Goal: Find specific page/section: Find specific page/section

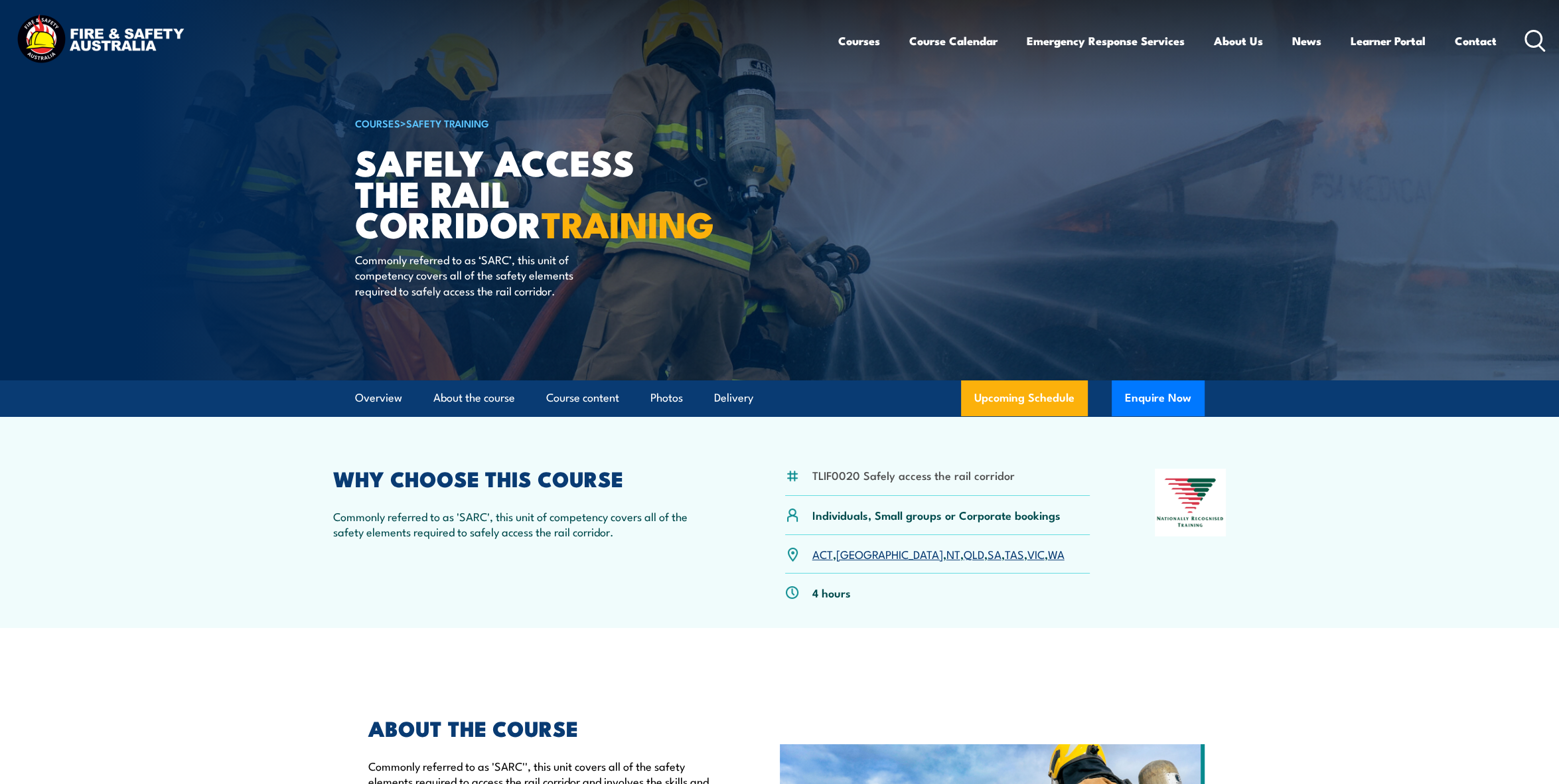
click at [860, 555] on link "[GEOGRAPHIC_DATA]" at bounding box center [890, 553] width 107 height 16
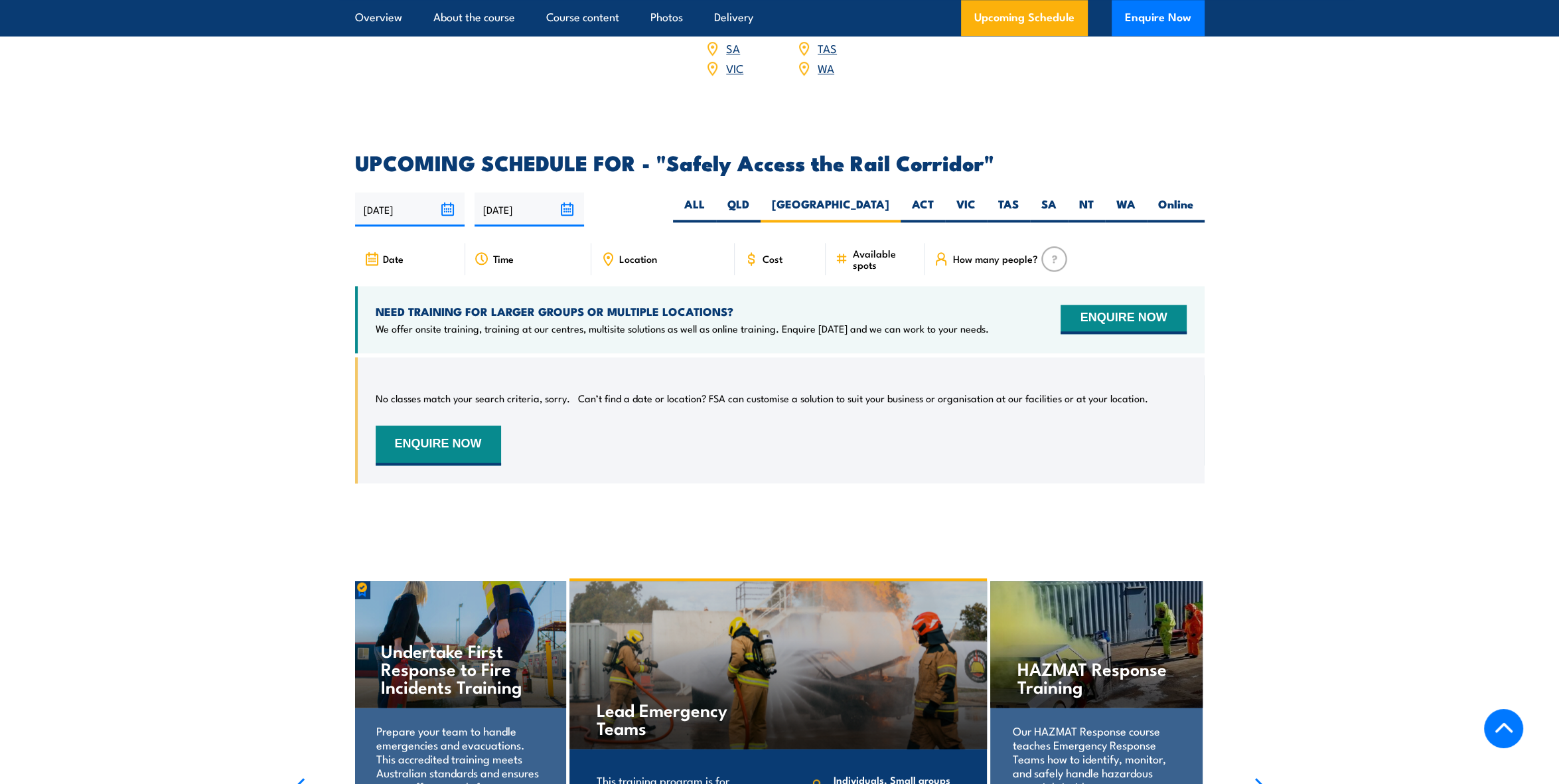
scroll to position [1862, 0]
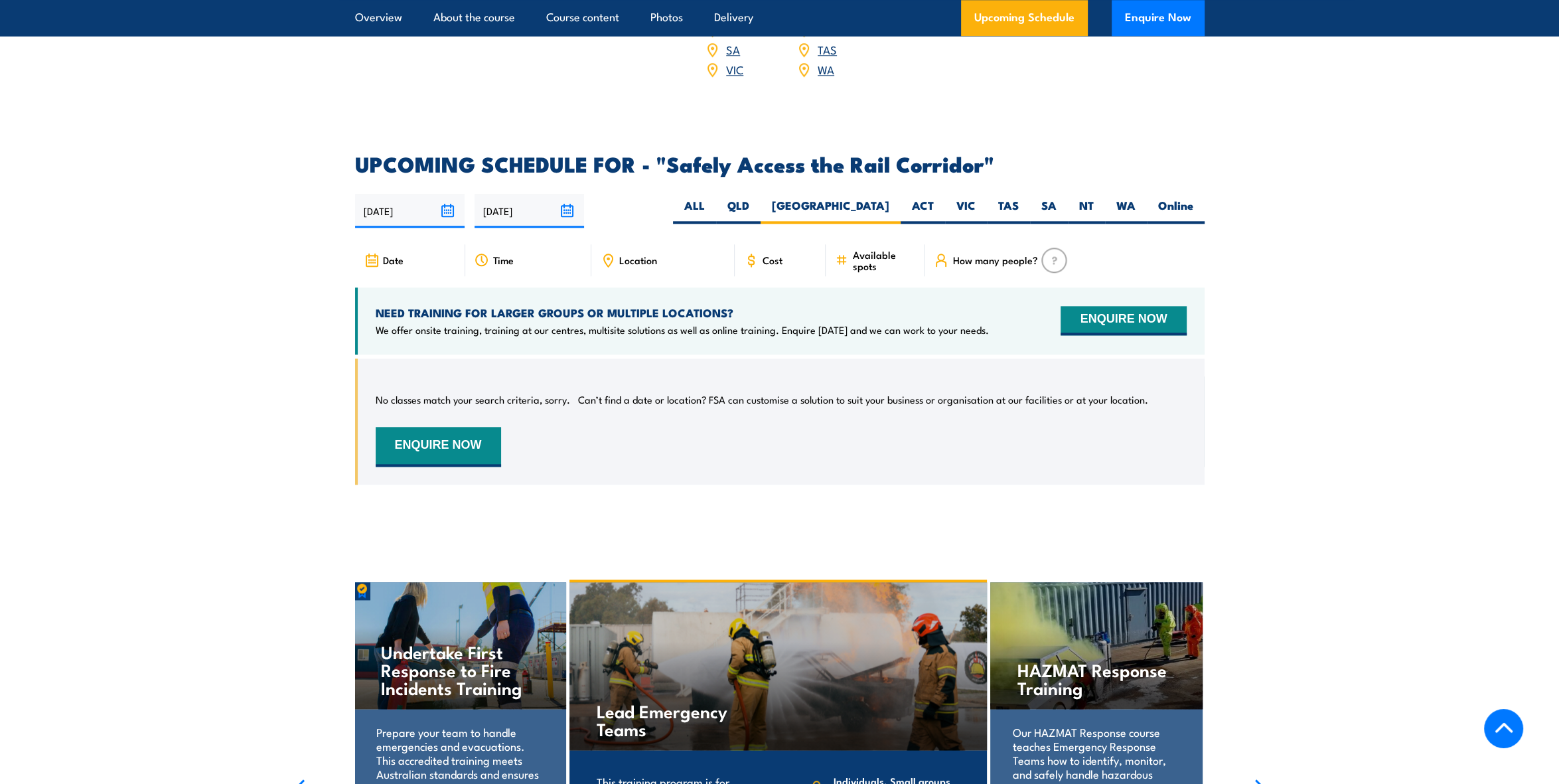
click at [636, 255] on span "Location" at bounding box center [638, 260] width 38 height 12
click at [655, 255] on span "Location" at bounding box center [638, 260] width 38 height 12
click at [623, 255] on span "Location" at bounding box center [638, 260] width 38 height 12
click at [606, 253] on icon at bounding box center [608, 259] width 15 height 15
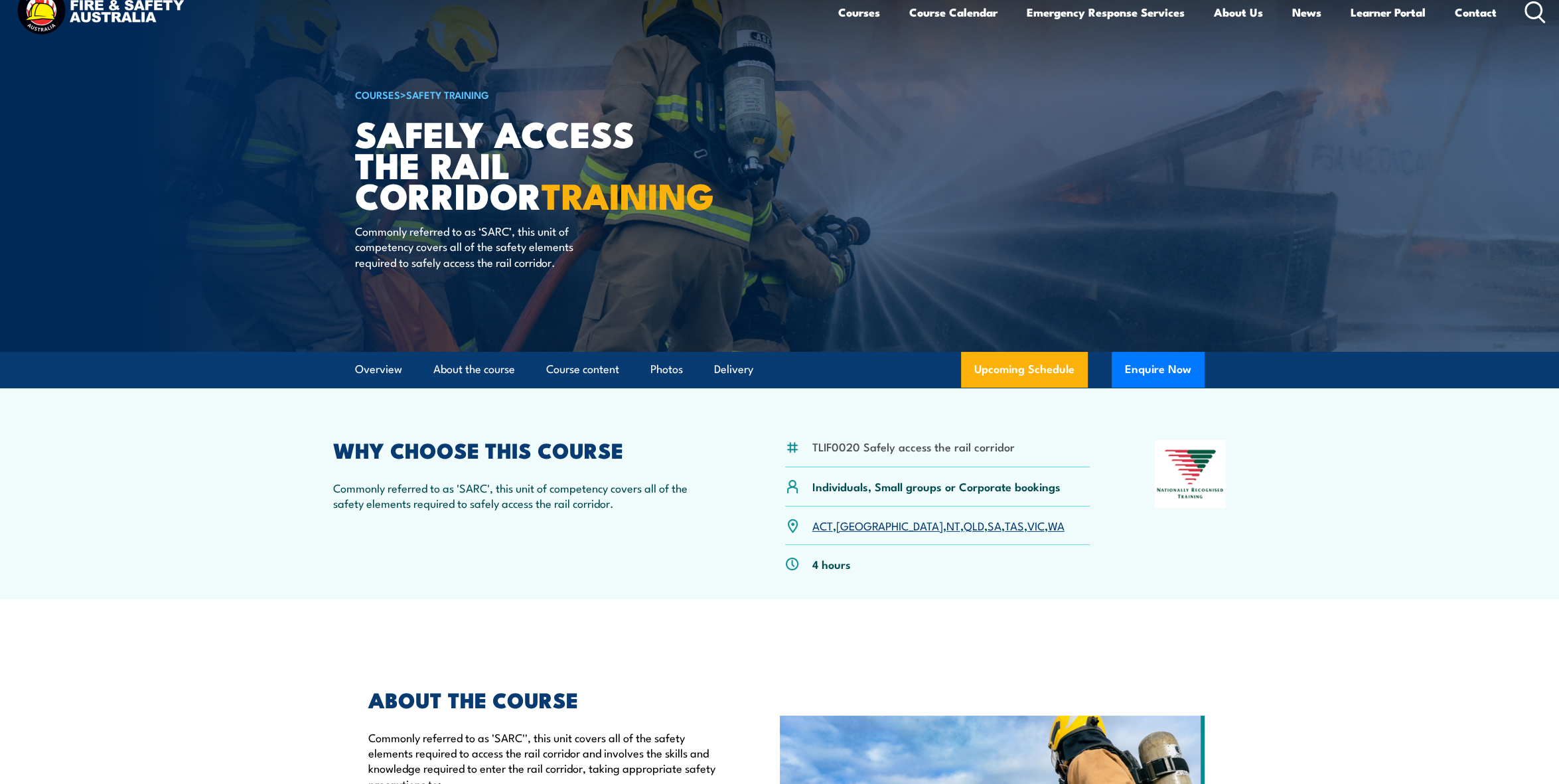
scroll to position [0, 0]
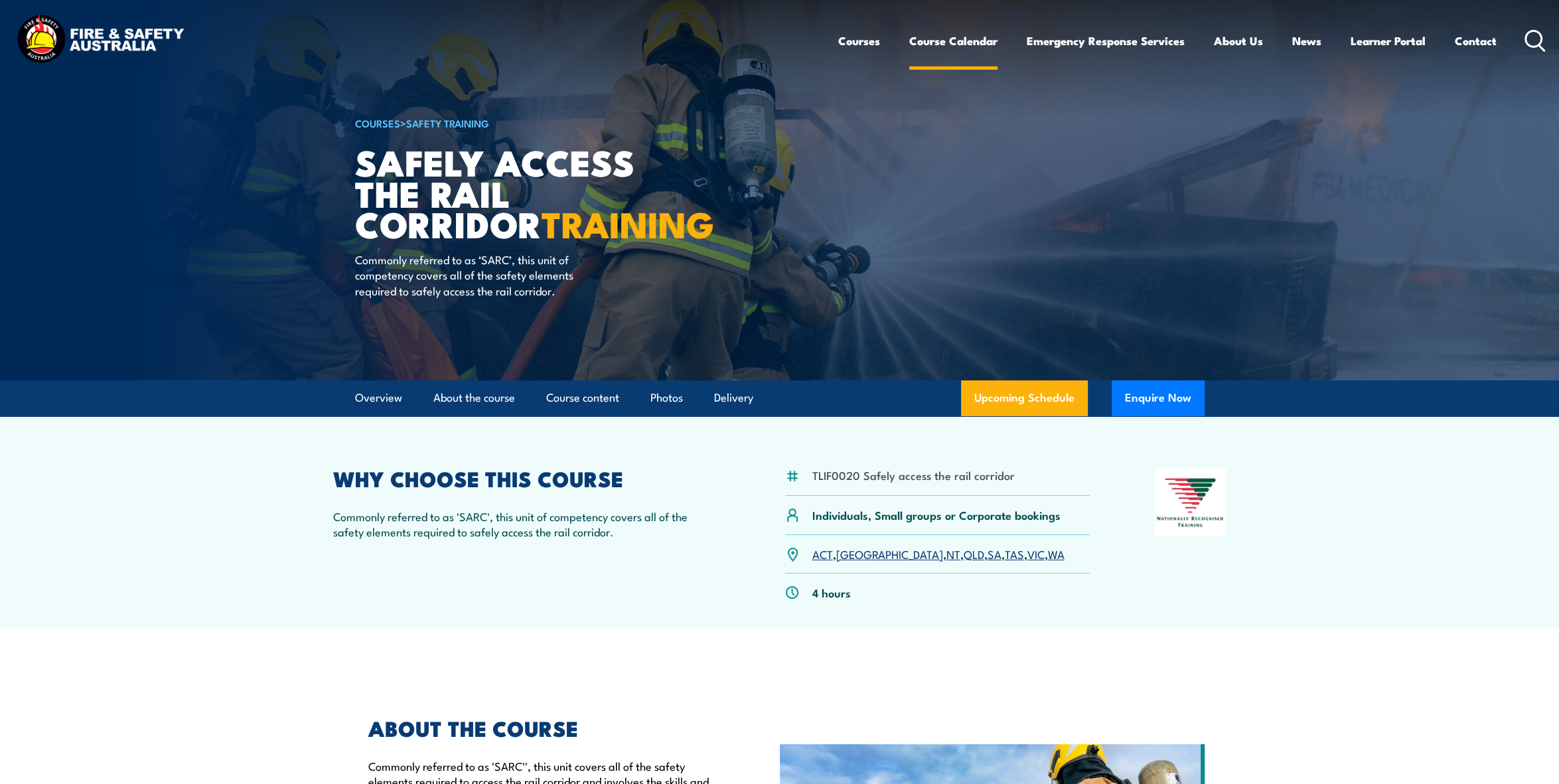
click at [939, 42] on link "Course Calendar" at bounding box center [953, 41] width 88 height 35
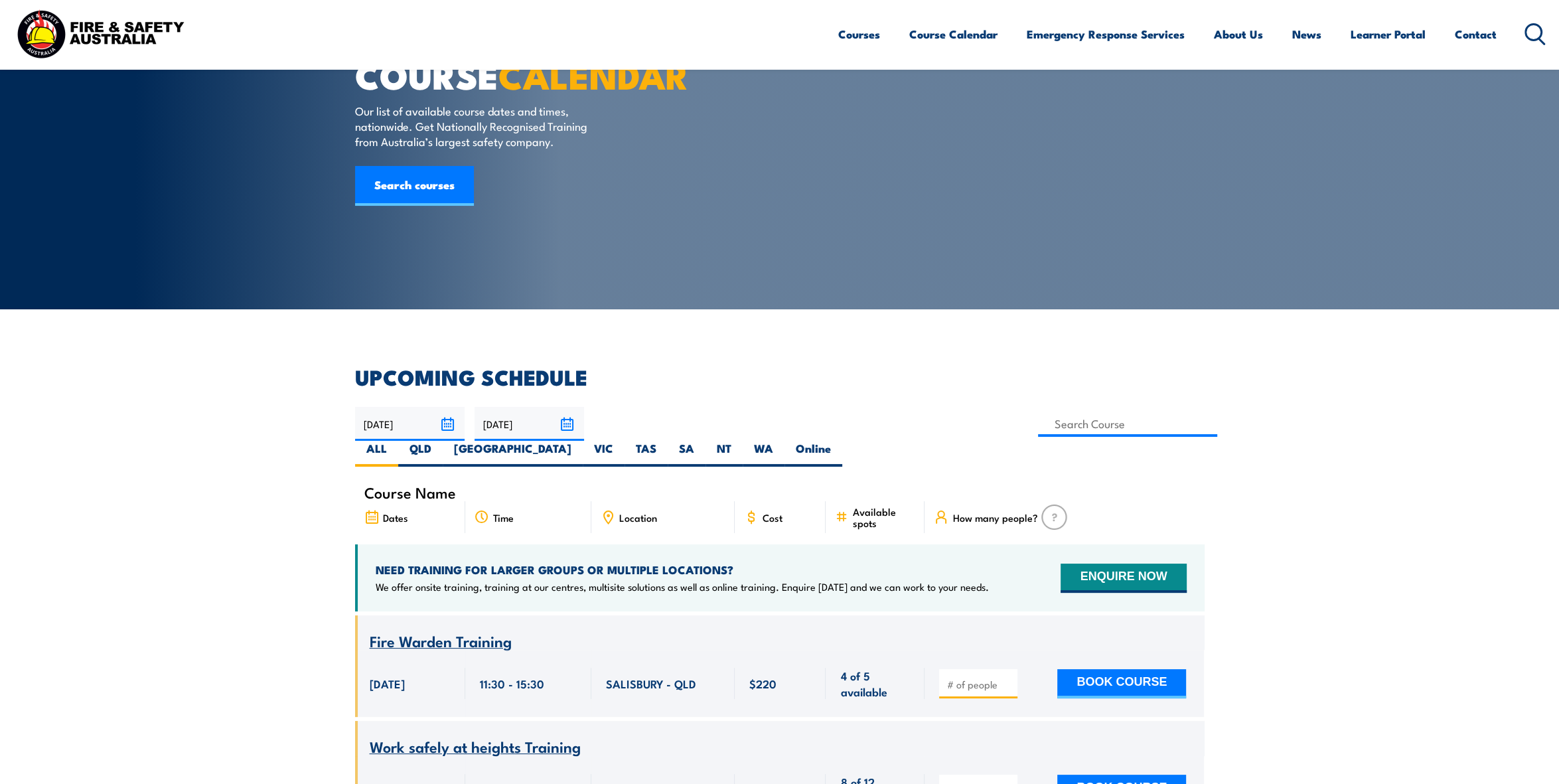
scroll to position [65, 0]
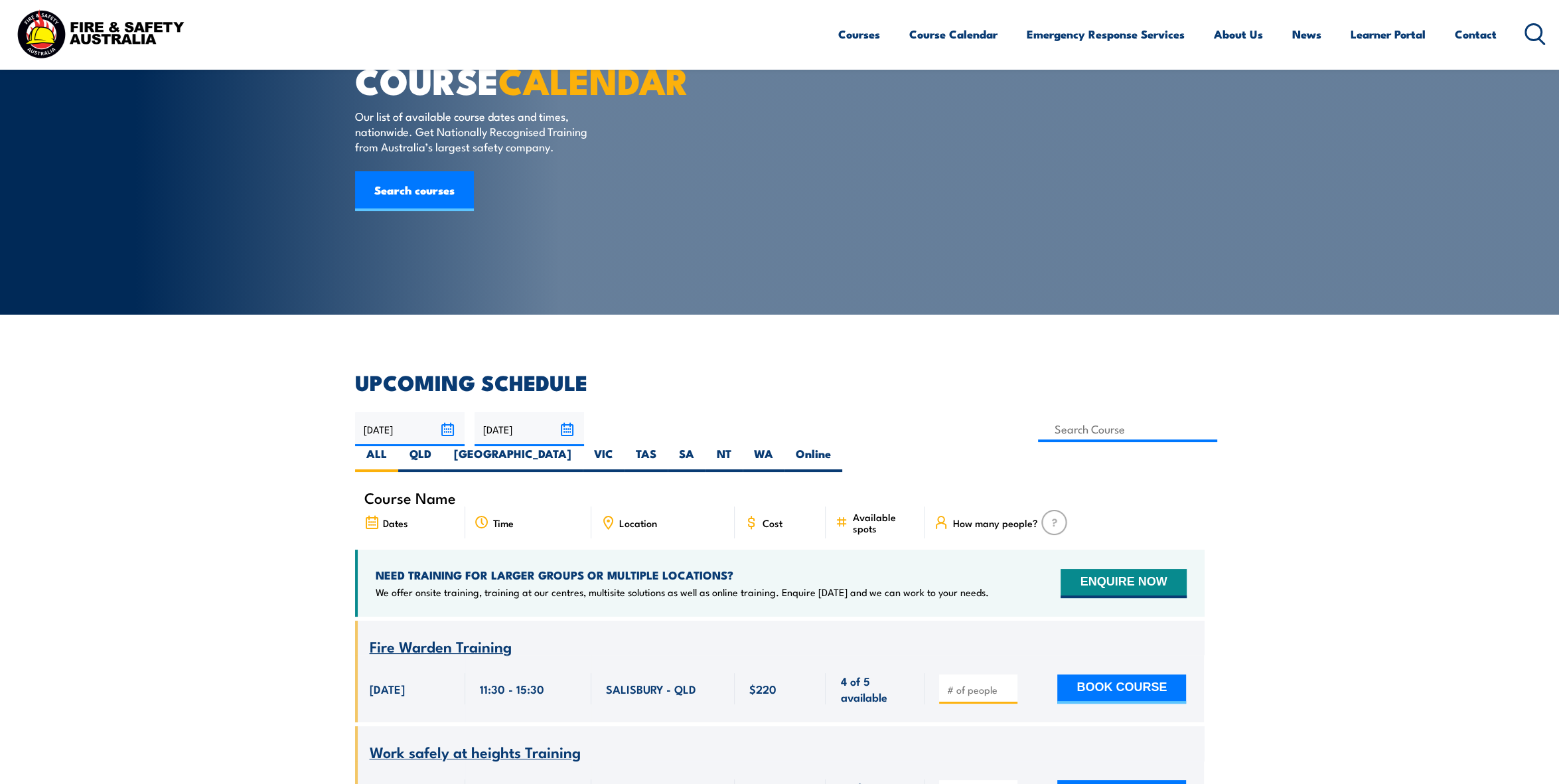
click at [416, 491] on span "Course Name" at bounding box center [411, 497] width 92 height 12
